Goal: Information Seeking & Learning: Learn about a topic

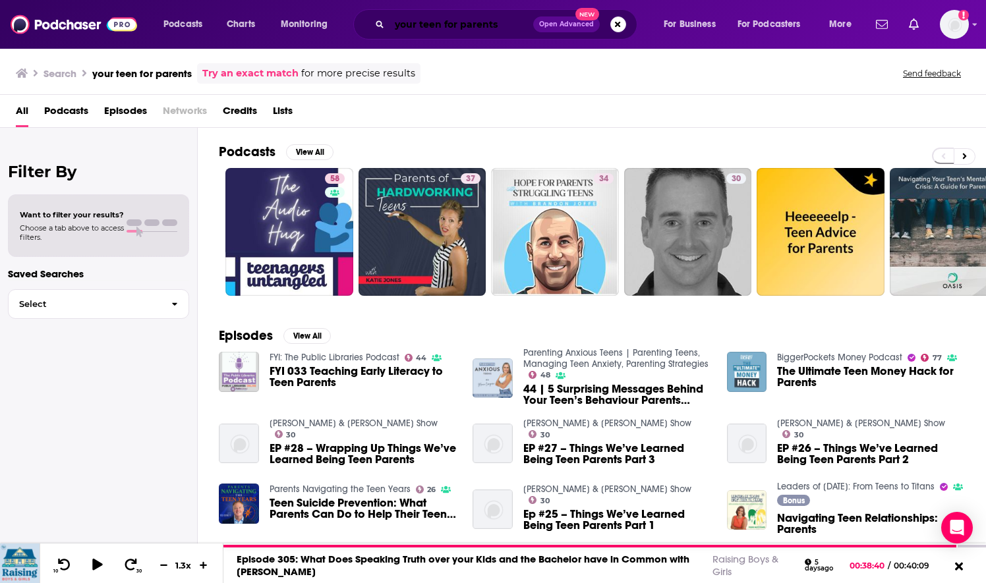
click at [417, 29] on input "your teen for parents" at bounding box center [462, 24] width 144 height 21
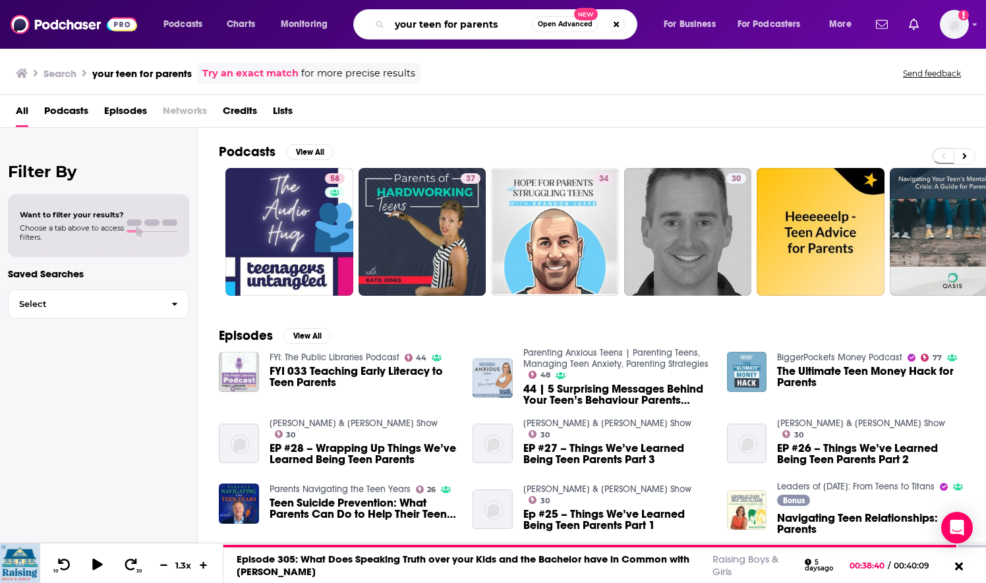
click at [417, 29] on input "your teen for parents" at bounding box center [461, 24] width 142 height 21
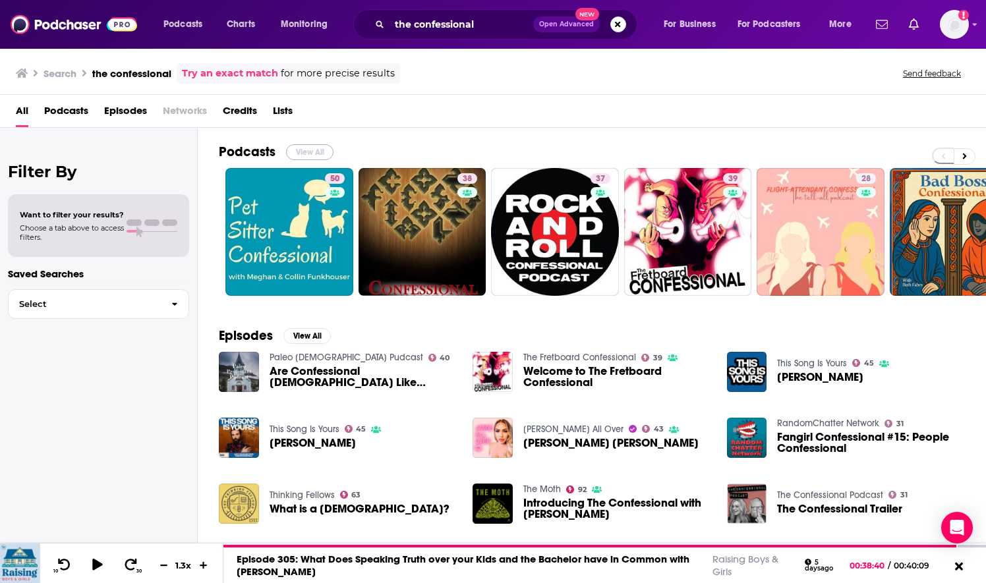
click at [314, 148] on button "View All" at bounding box center [309, 152] width 47 height 16
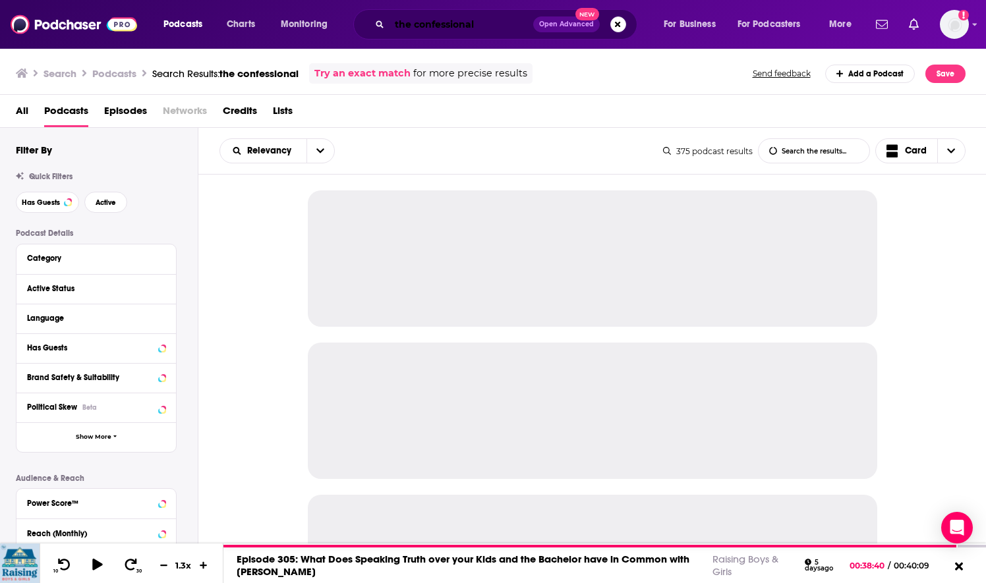
click at [402, 21] on input "the confessional" at bounding box center [462, 24] width 144 height 21
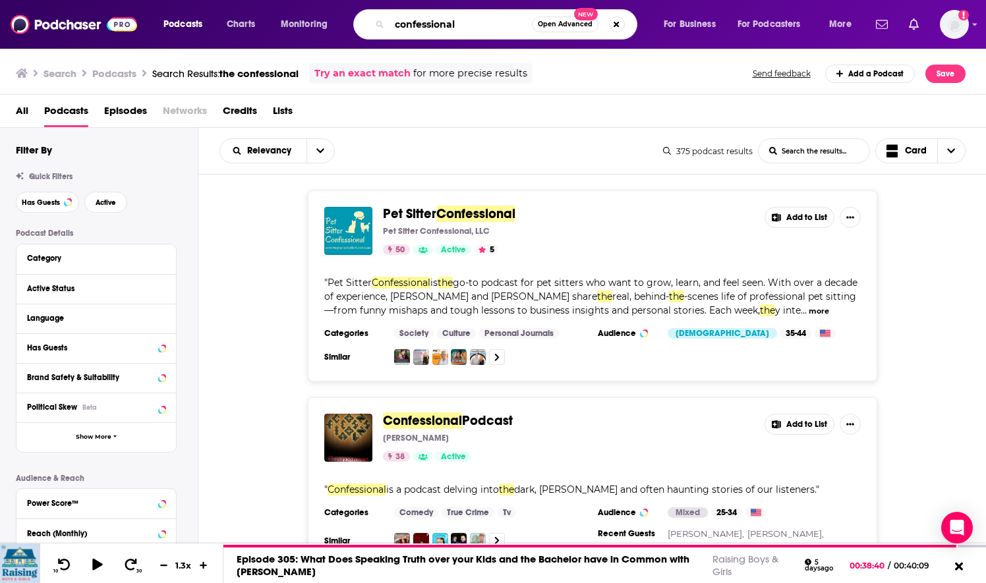
type input "confessional"
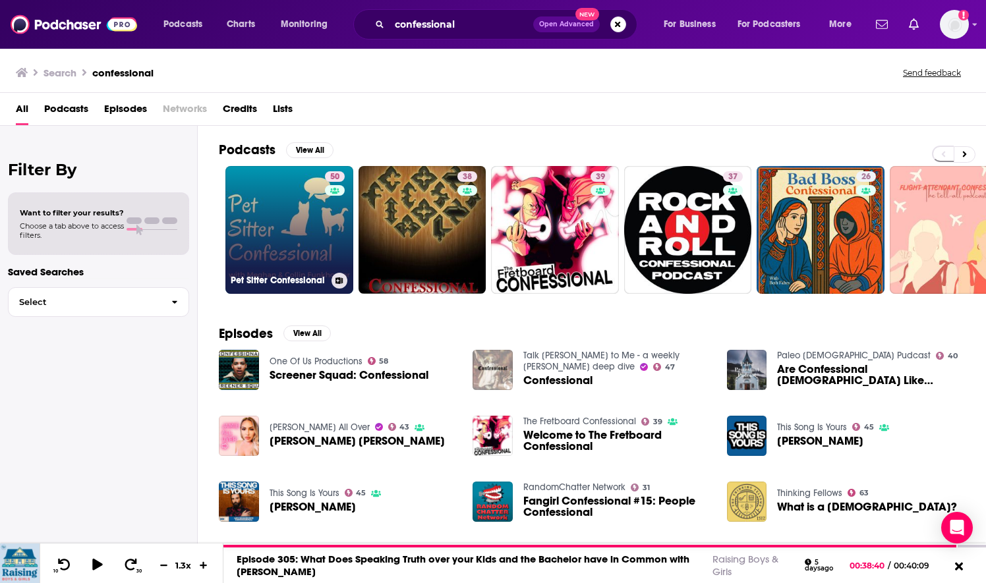
click at [291, 235] on link "50 Pet Sitter Confessional" at bounding box center [289, 230] width 128 height 128
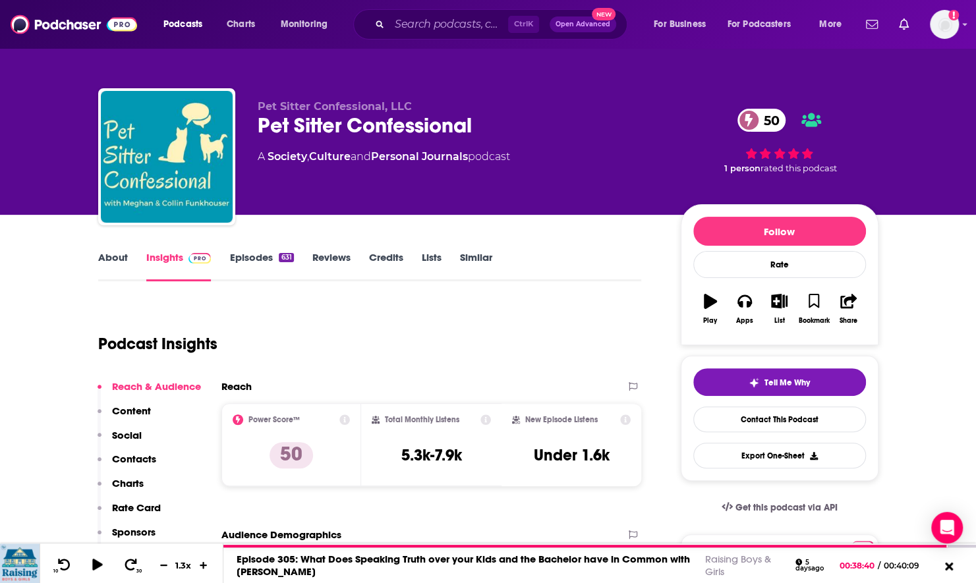
click at [112, 260] on link "About" at bounding box center [113, 266] width 30 height 30
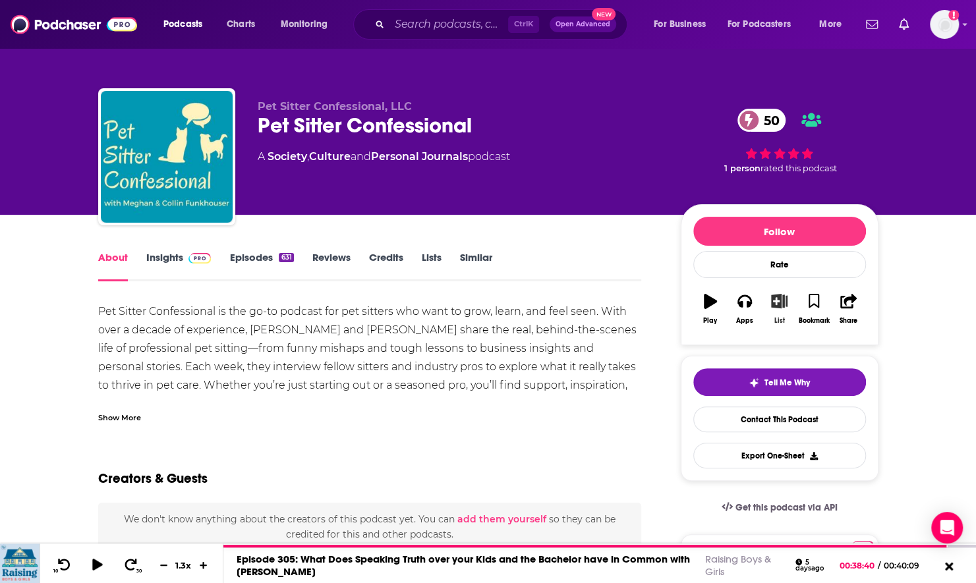
click at [783, 296] on icon "button" at bounding box center [779, 301] width 16 height 15
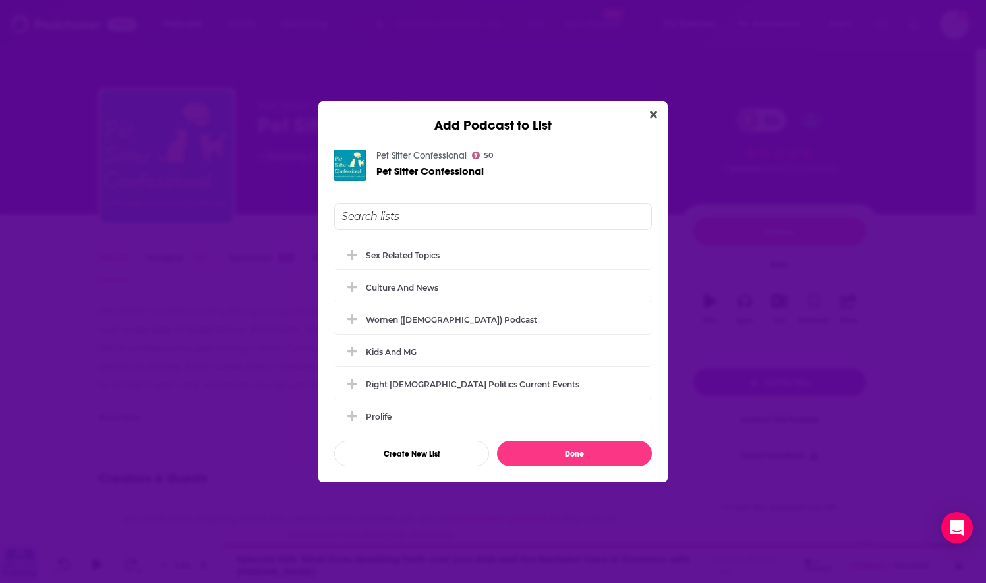
click at [445, 215] on input "Add Podcast To List" at bounding box center [493, 216] width 318 height 27
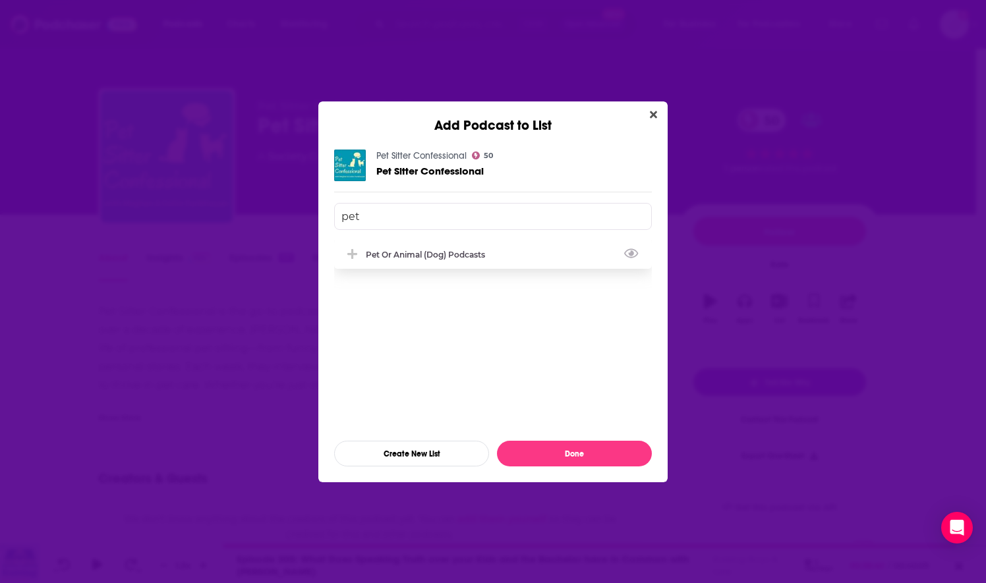
click at [407, 253] on div "Pet or Animal (Dog) Podcasts" at bounding box center [429, 255] width 127 height 10
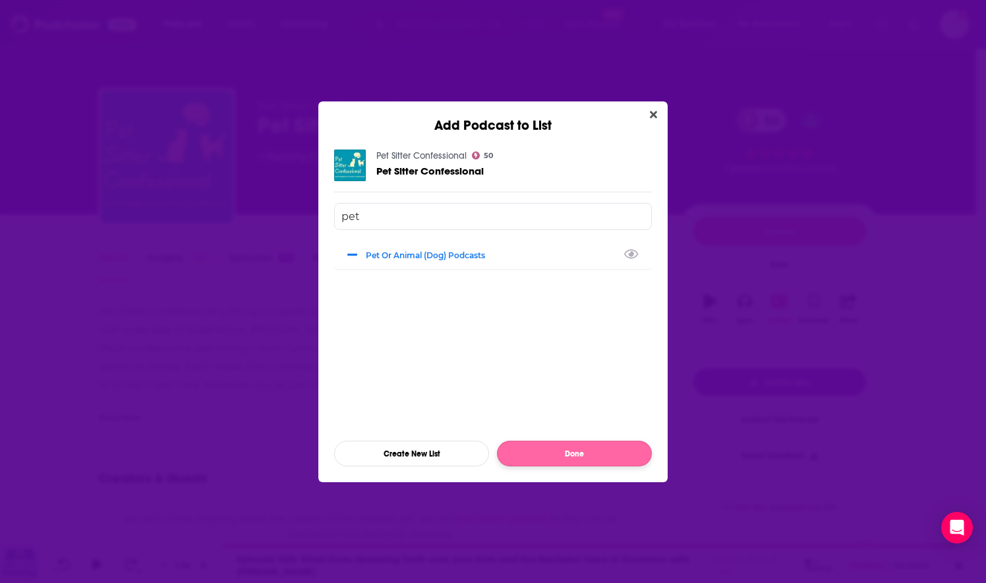
type input "pet"
click at [545, 456] on button "Done" at bounding box center [574, 454] width 155 height 26
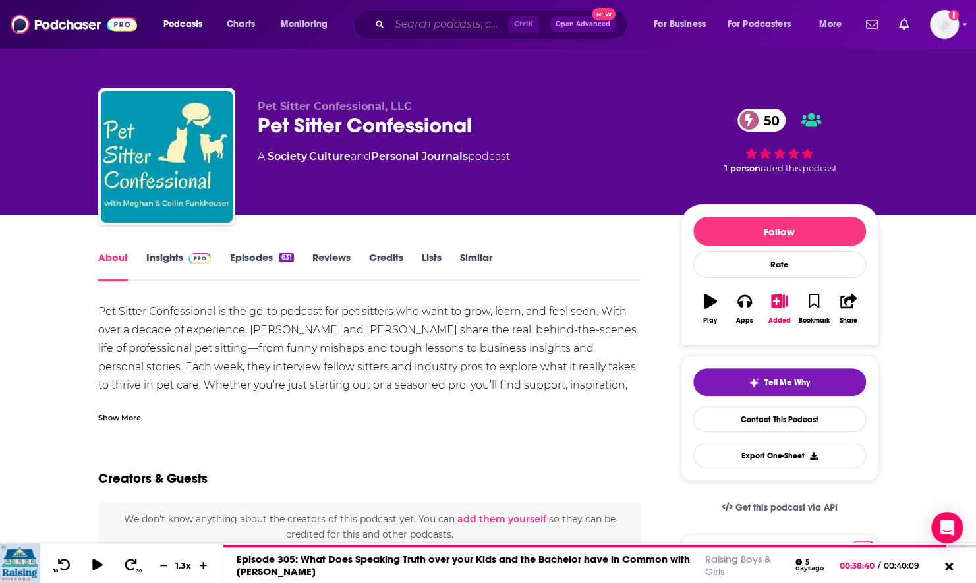
click at [403, 26] on input "Search podcasts, credits, & more..." at bounding box center [449, 24] width 119 height 21
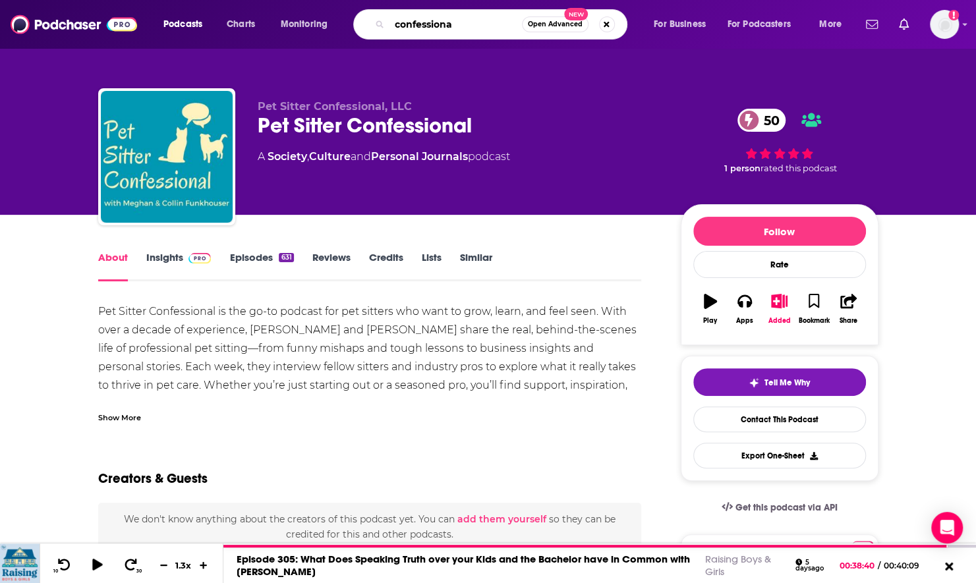
type input "confessional"
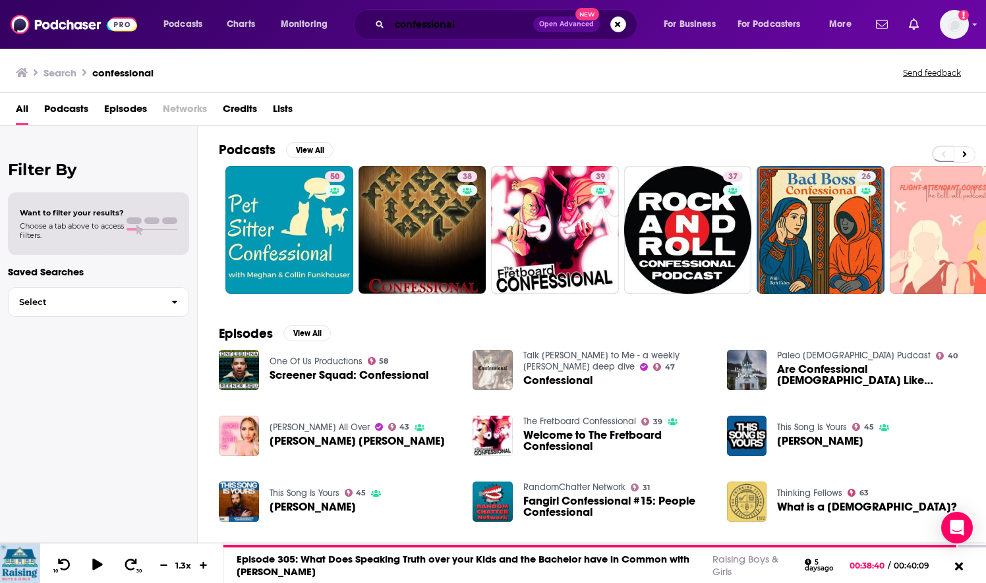
click at [396, 24] on input "confessional" at bounding box center [462, 24] width 144 height 21
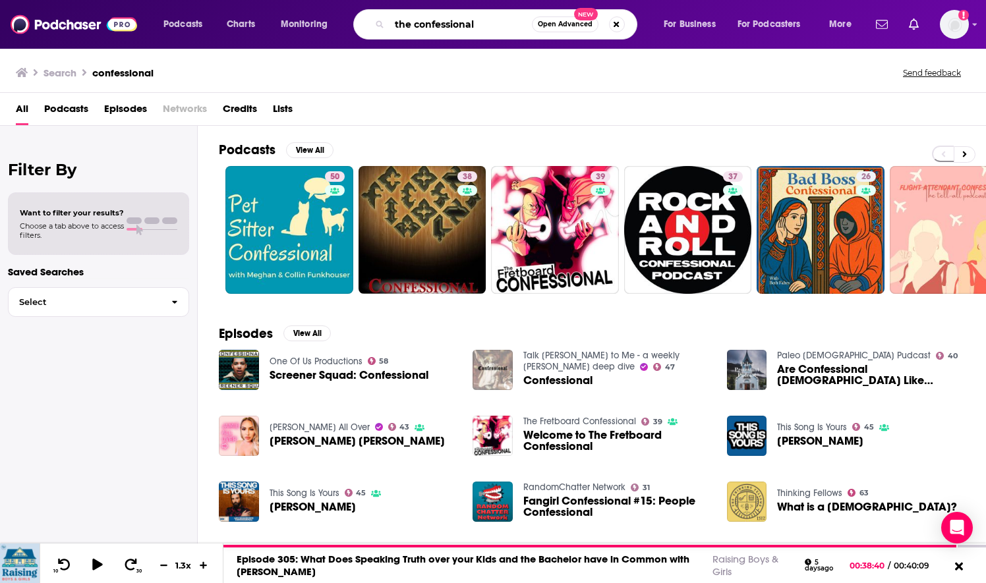
click at [479, 31] on input "the confessional" at bounding box center [461, 24] width 142 height 21
type input "the confessionals"
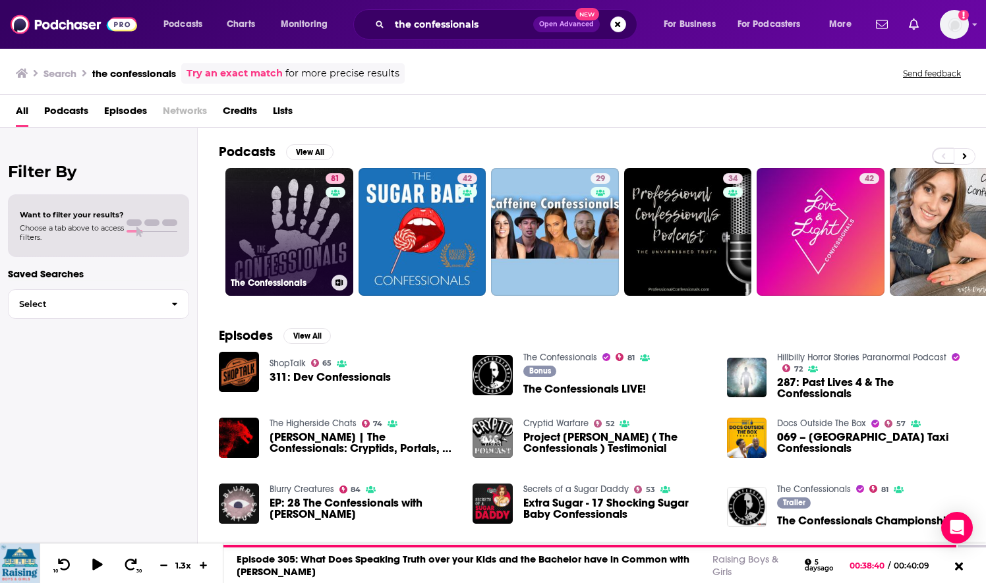
click at [306, 227] on link "81 The Confessionals" at bounding box center [289, 232] width 128 height 128
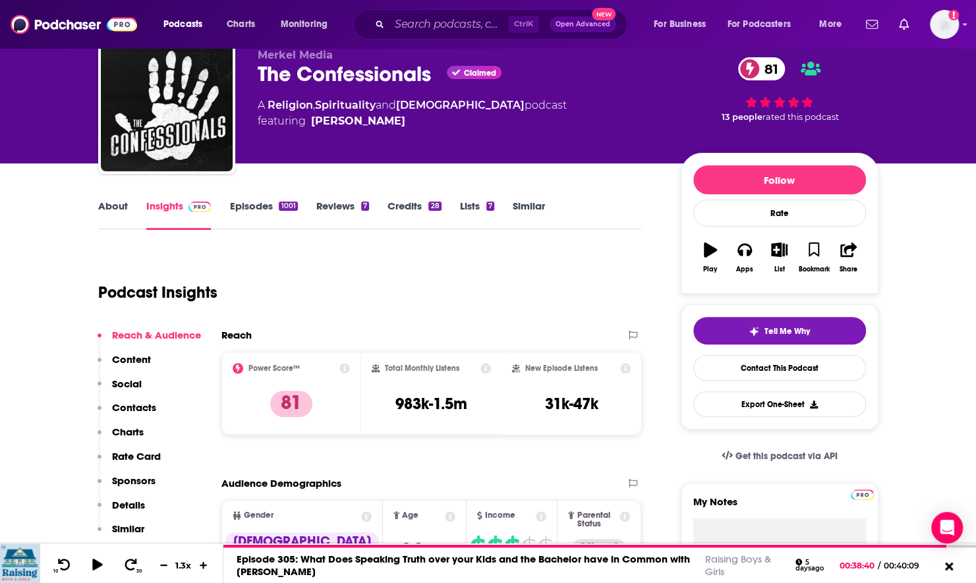
scroll to position [8, 0]
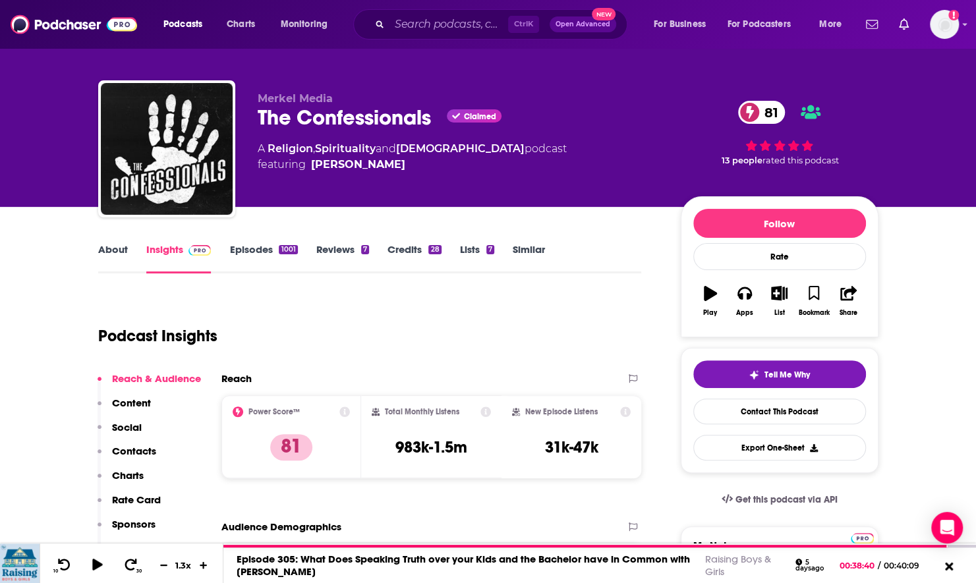
click at [107, 247] on link "About" at bounding box center [113, 258] width 30 height 30
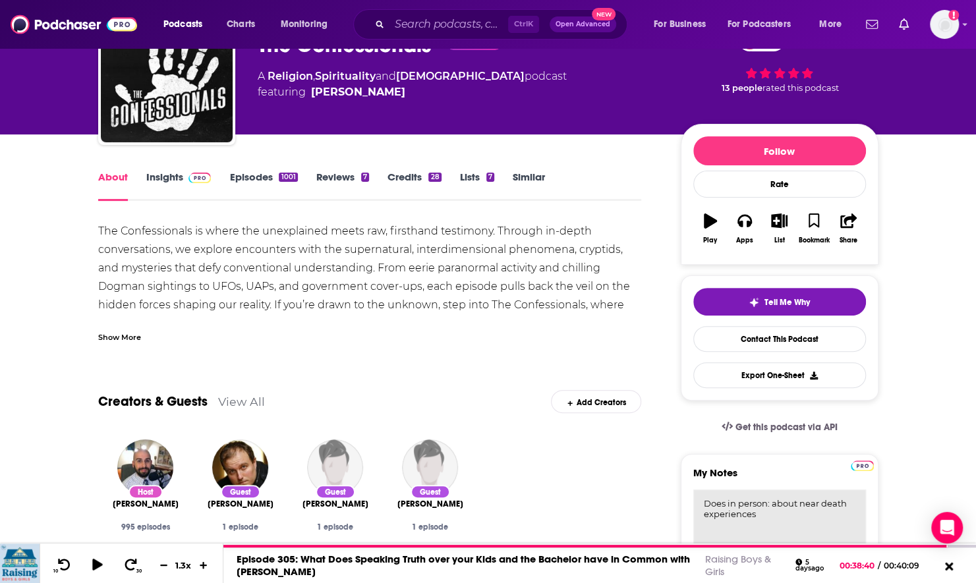
scroll to position [80, 0]
click at [127, 337] on div "Show More" at bounding box center [119, 336] width 43 height 13
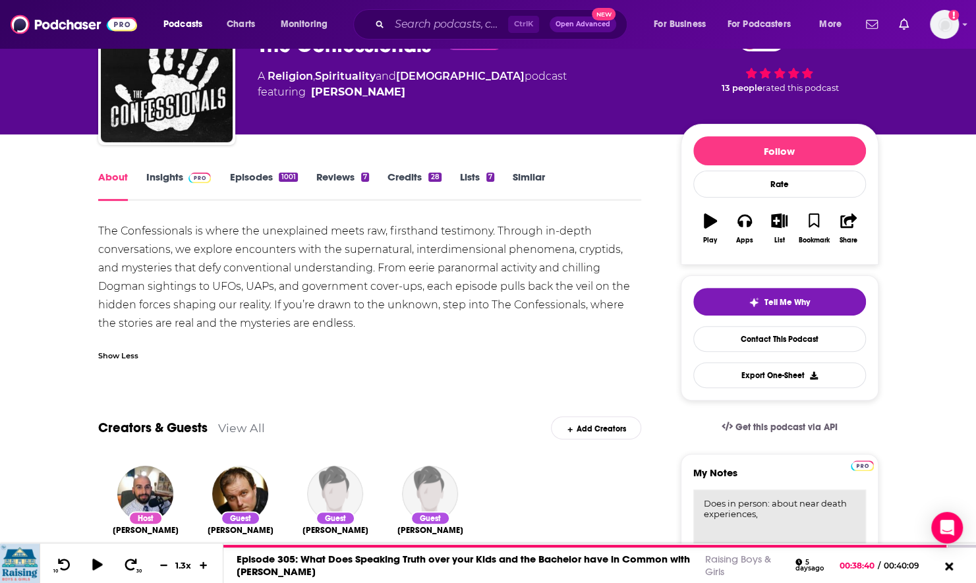
click at [765, 504] on textarea "Does in person: about near death experiences," at bounding box center [780, 569] width 173 height 158
type textarea "Does in person ([GEOGRAPHIC_DATA]): about near death experiences,"
